Goal: Information Seeking & Learning: Check status

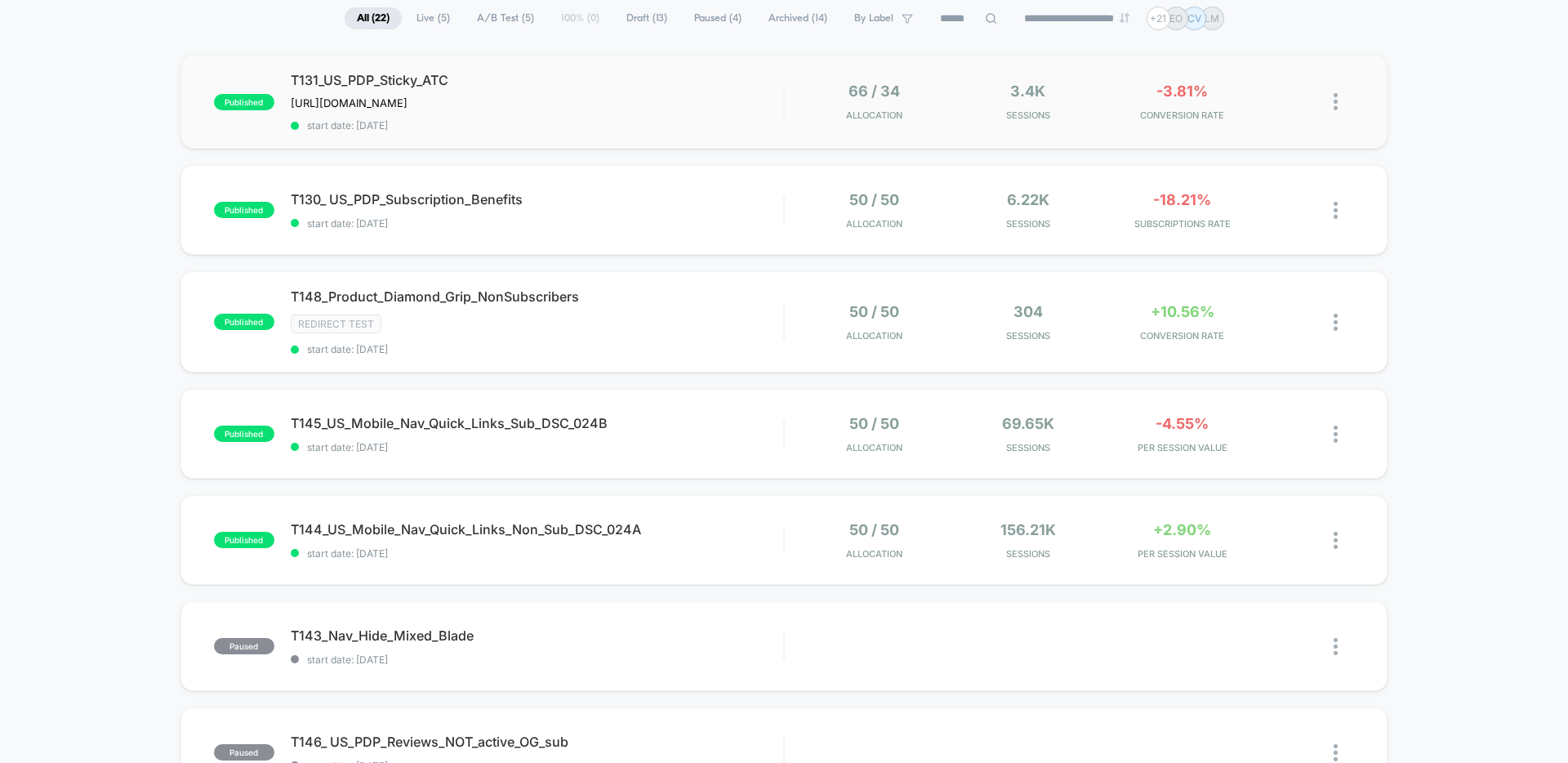
scroll to position [40, 0]
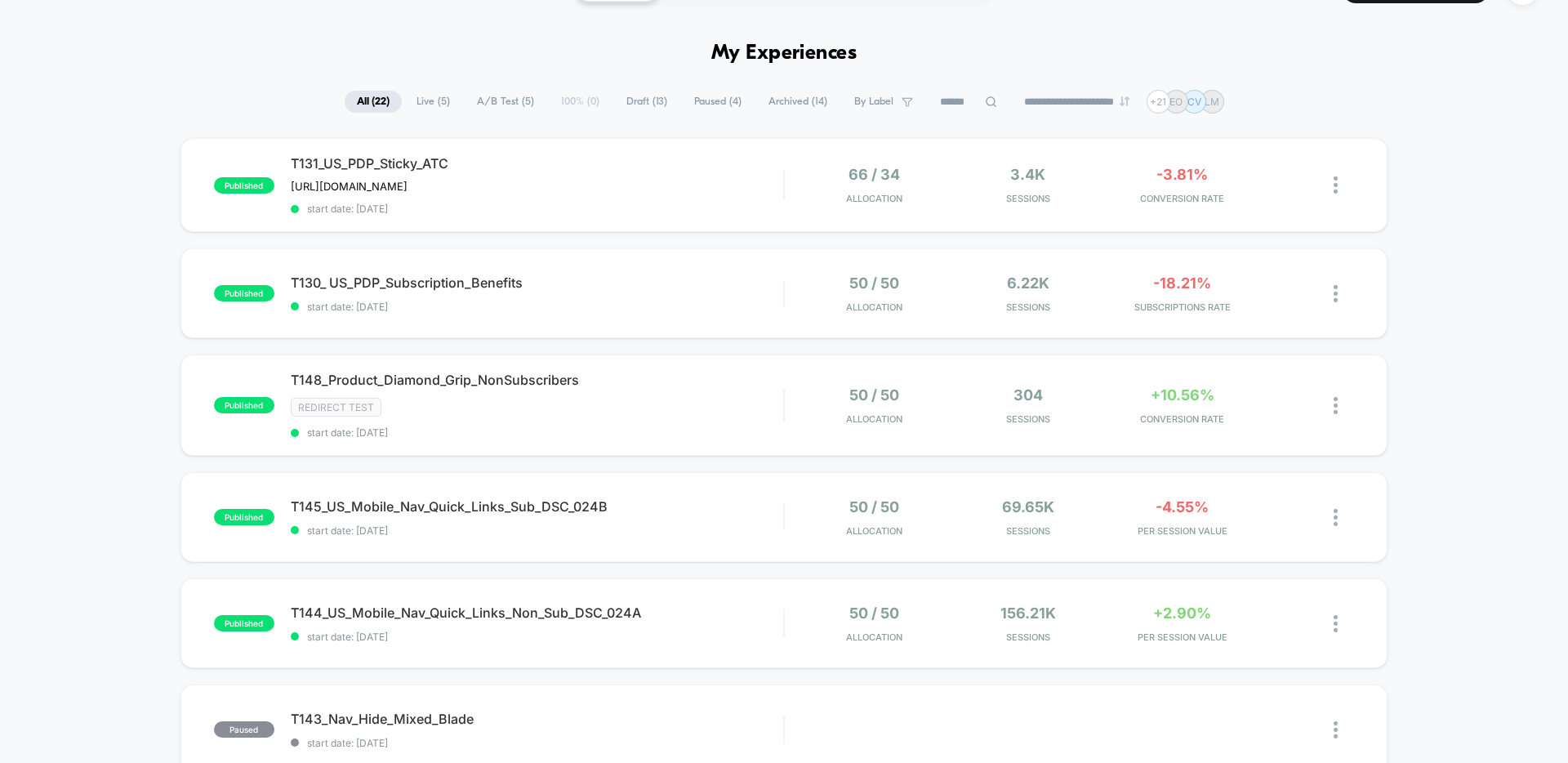
click at [415, 97] on span "Live ( 5 )" at bounding box center [433, 102] width 58 height 22
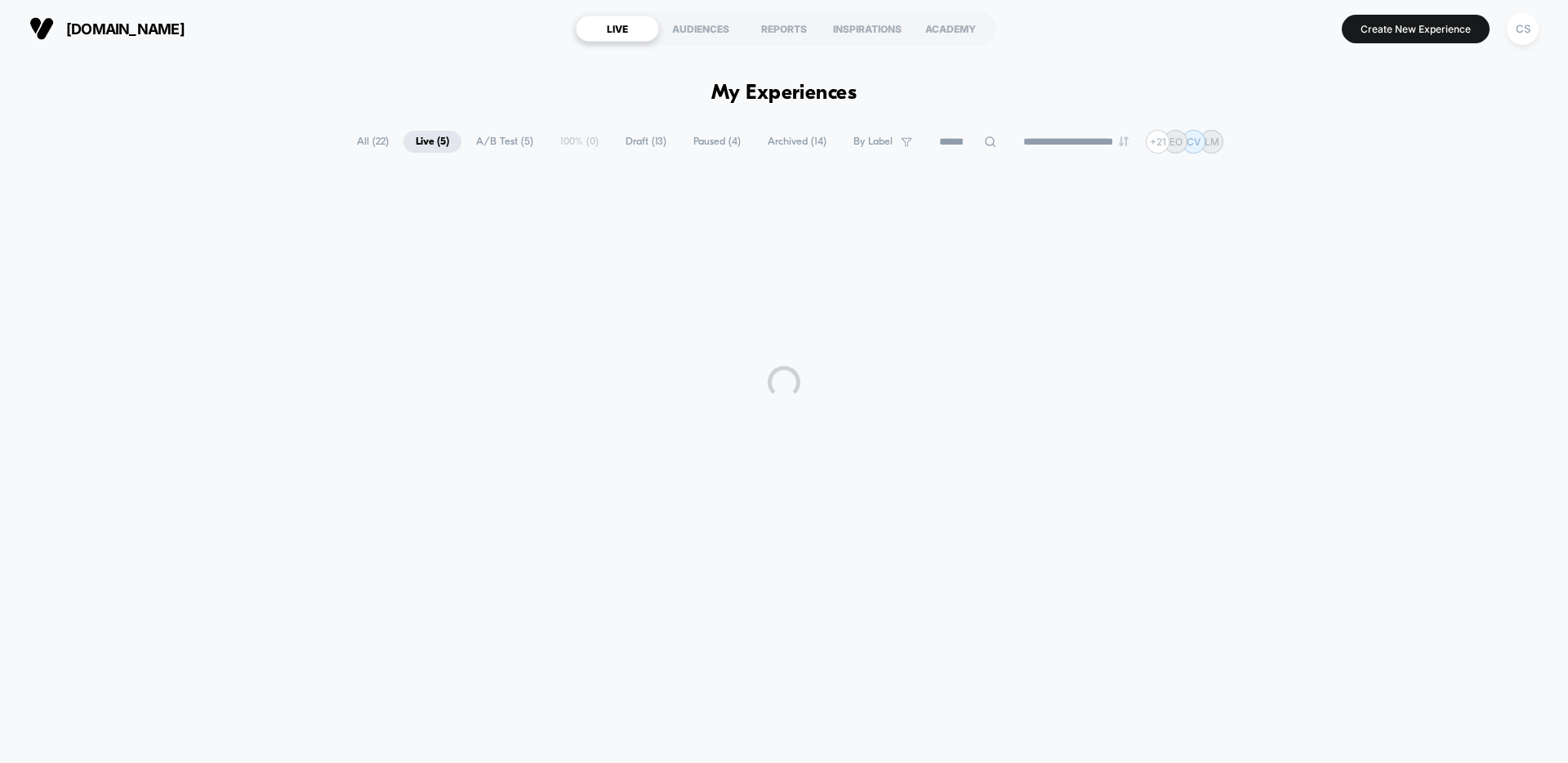
scroll to position [0, 0]
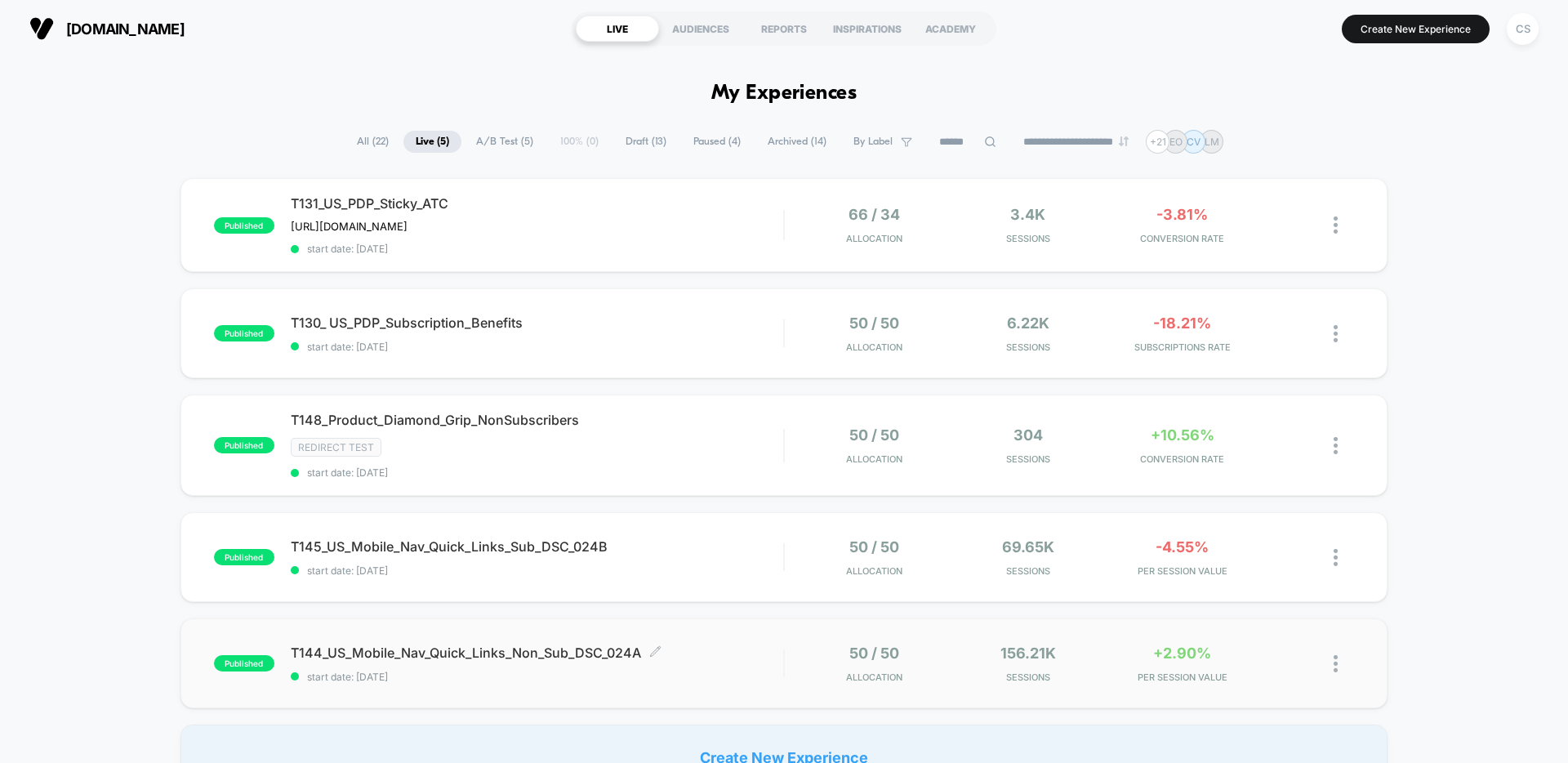
click at [749, 665] on div "T144_US_Mobile_Nav_Quick_Links_Non_Sub_DSC_024A Click to edit experience detail…" at bounding box center [537, 664] width 493 height 38
click at [752, 565] on span "start date: [DATE]" at bounding box center [537, 570] width 493 height 13
click at [719, 419] on span "T148_Product_Diamond_Grip_NonSubscribers Click to edit experience details" at bounding box center [537, 420] width 493 height 17
click at [718, 341] on span "start date: [DATE]" at bounding box center [537, 346] width 493 height 13
click at [719, 341] on span "start date: [DATE]" at bounding box center [537, 346] width 493 height 13
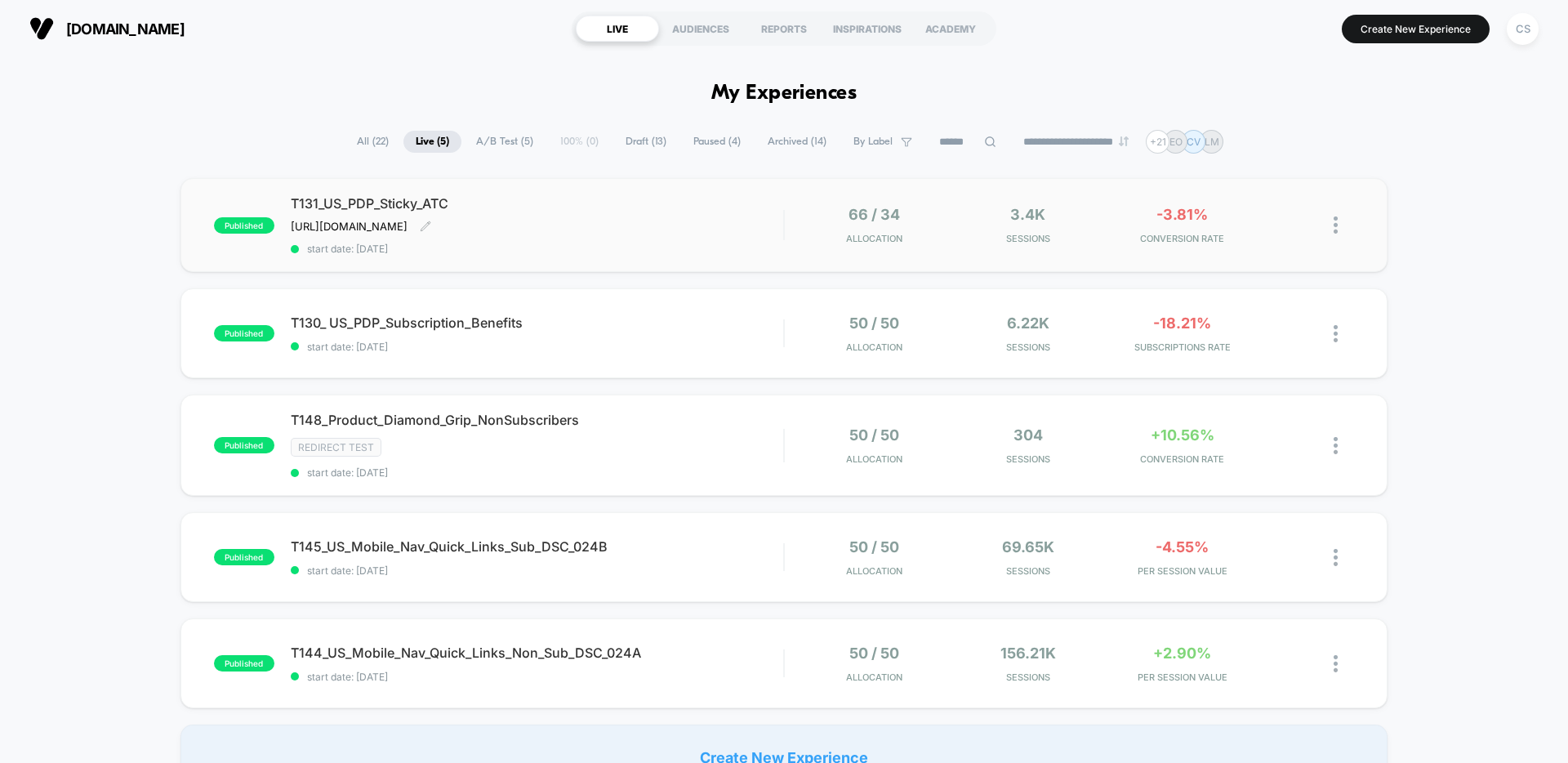
click at [699, 229] on div "T131_US_PDP_Sticky_ATC [URL][DOMAIN_NAME] Click to edit experience details [URL…" at bounding box center [537, 225] width 493 height 60
click at [709, 241] on div "T131_US_PDP_Sticky_ATC [URL][DOMAIN_NAME] Click to edit experience details [URL…" at bounding box center [537, 225] width 493 height 60
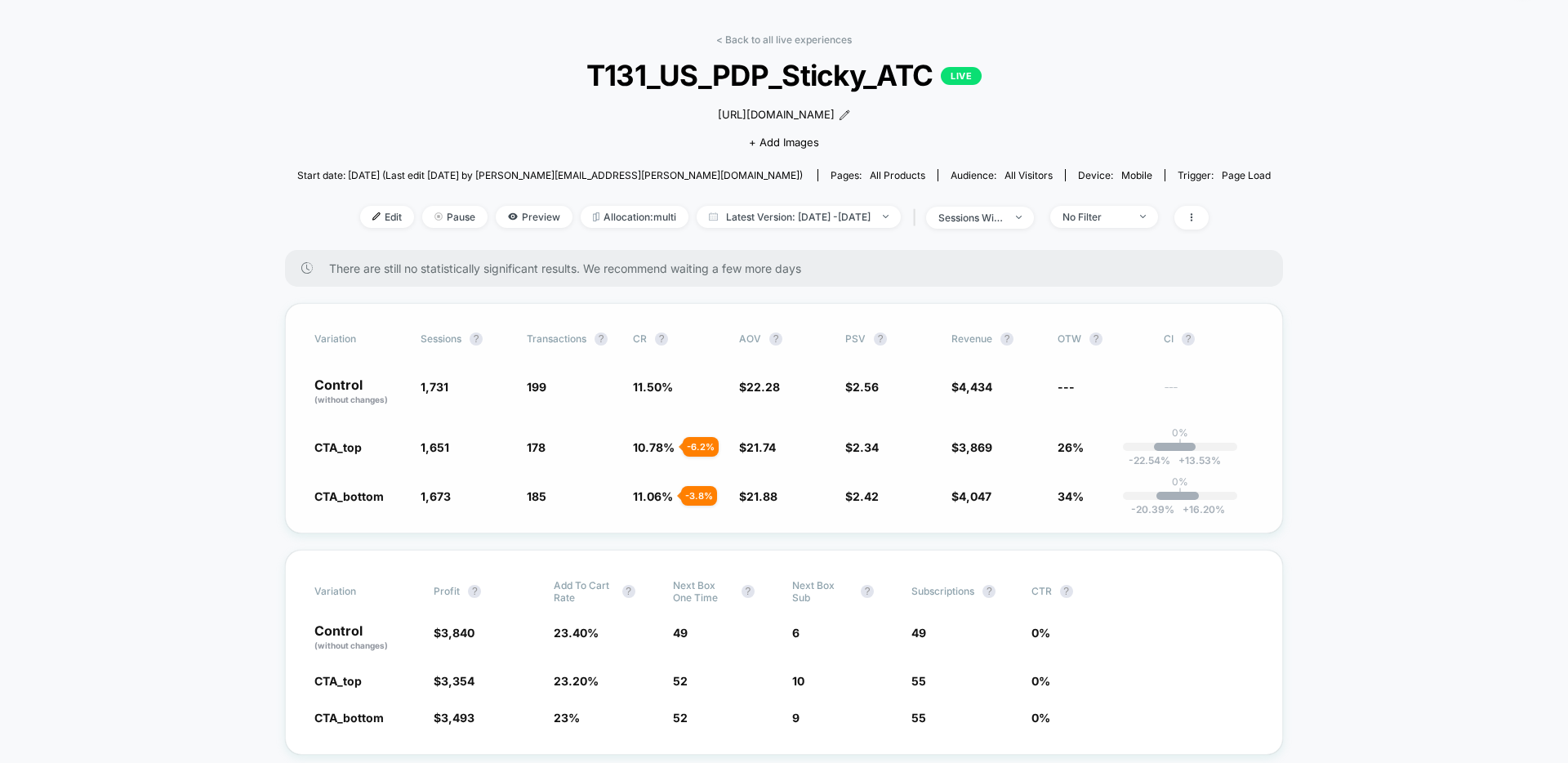
scroll to position [62, 0]
